Goal: Communication & Community: Answer question/provide support

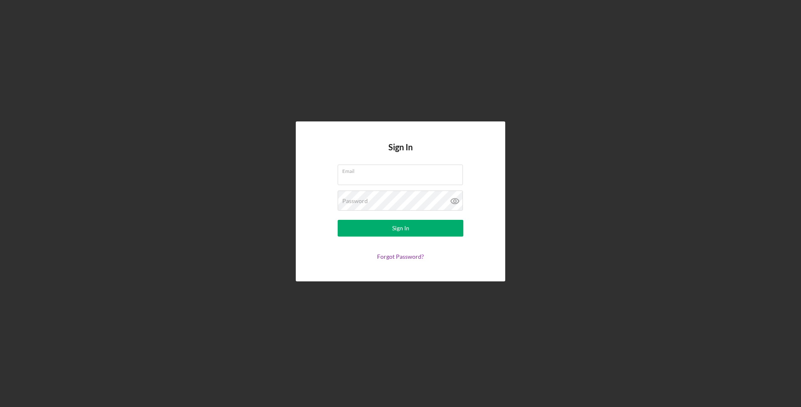
type input "[EMAIL_ADDRESS][DOMAIN_NAME]"
click at [389, 228] on button "Sign In" at bounding box center [401, 228] width 126 height 17
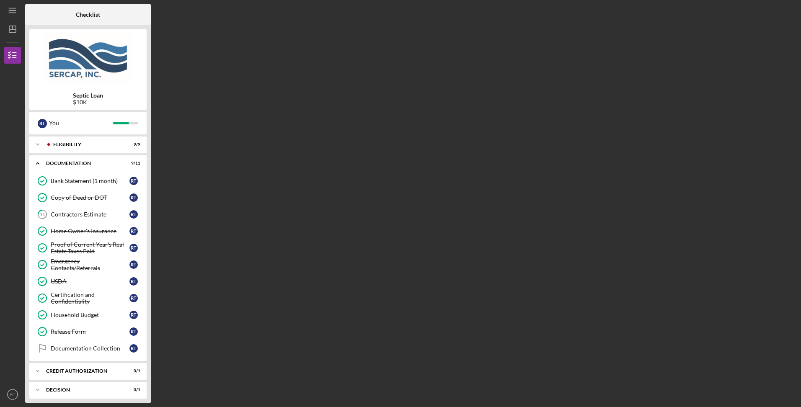
click at [83, 146] on div "Eligibility" at bounding box center [86, 144] width 66 height 5
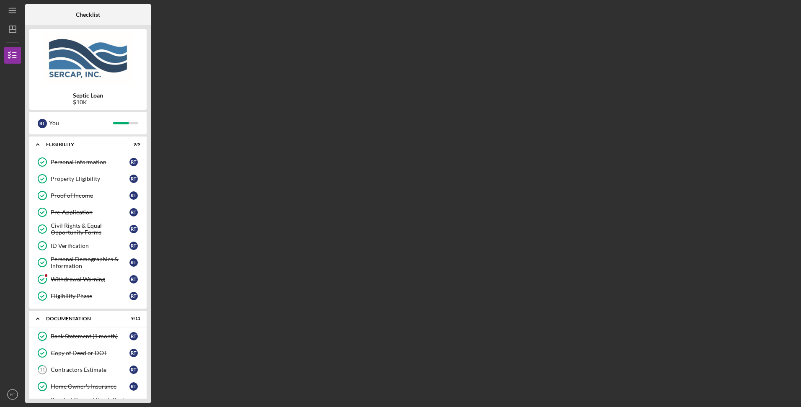
scroll to position [216, 0]
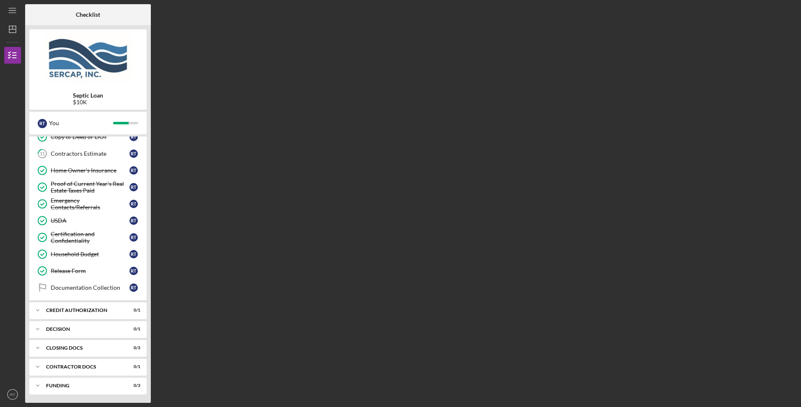
click at [85, 310] on div "CREDIT AUTHORIZATION" at bounding box center [82, 310] width 73 height 5
click at [67, 331] on div "Credit Authorization" at bounding box center [90, 328] width 79 height 7
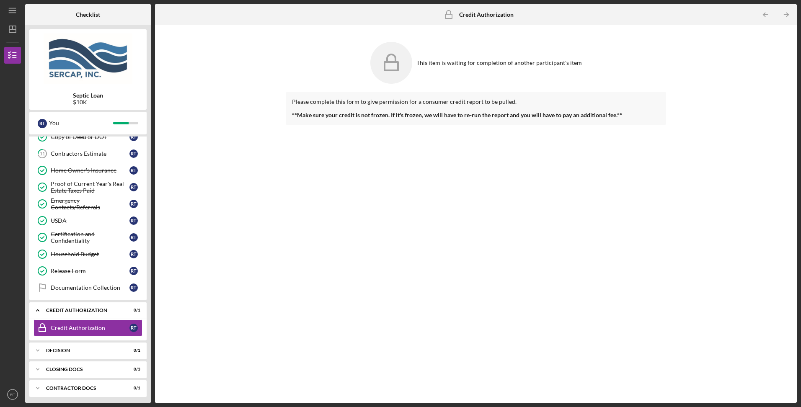
click at [90, 288] on div "Documentation Collection" at bounding box center [90, 287] width 79 height 7
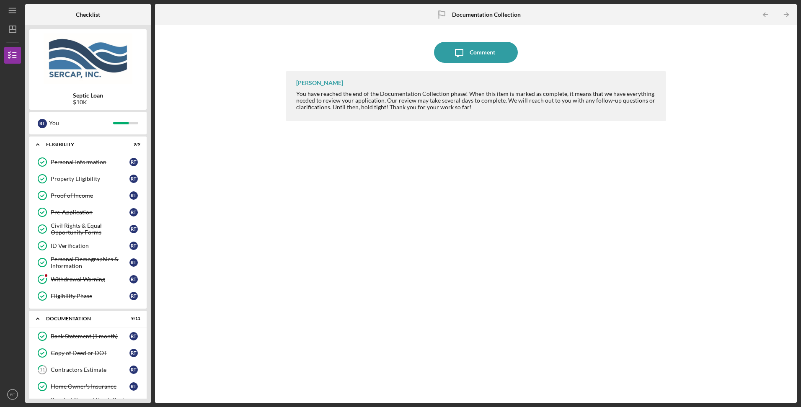
click at [76, 279] on div "Withdrawal Warning" at bounding box center [90, 279] width 79 height 7
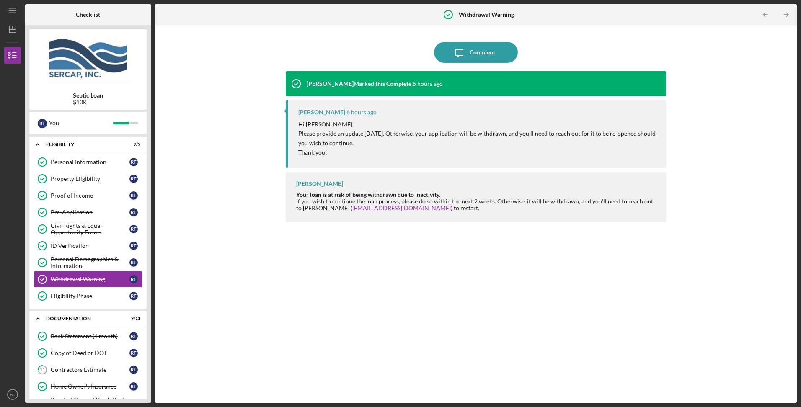
click at [477, 44] on div "Comment" at bounding box center [483, 52] width 26 height 21
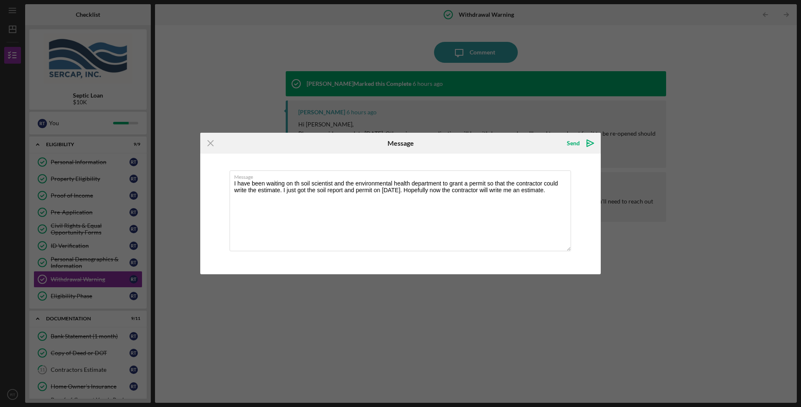
type textarea "I have been waiting on th soil scientist and the environmental health departmen…"
click at [592, 143] on polygon "submit" at bounding box center [590, 143] width 7 height 7
